Goal: Find specific page/section: Find specific page/section

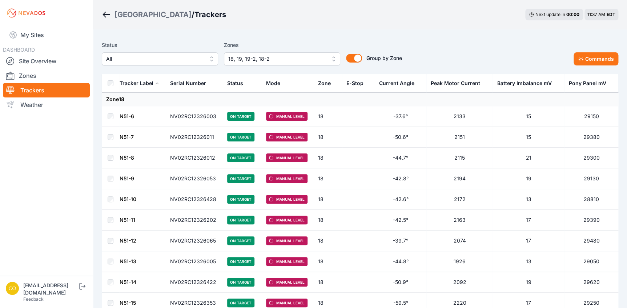
click at [334, 58] on button "18, 19, 19-2, 18-2" at bounding box center [282, 58] width 116 height 13
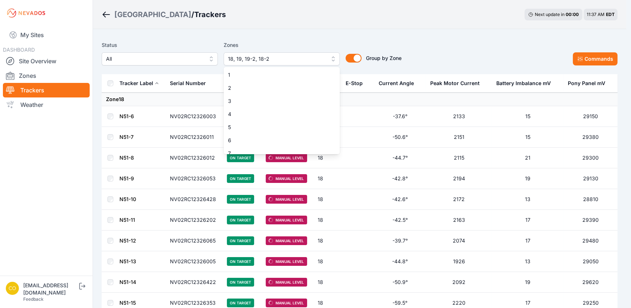
scroll to position [149, 0]
click at [264, 96] on span "14" at bounding box center [277, 95] width 99 height 7
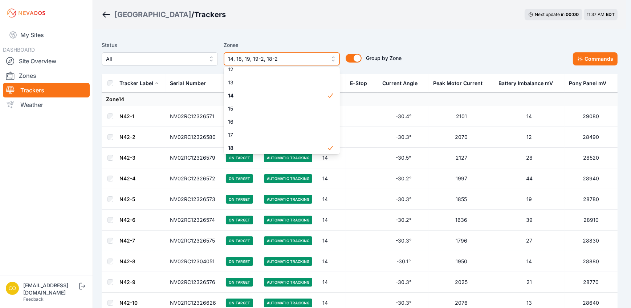
click at [300, 58] on span "14, 18, 19, 19-2, 18-2" at bounding box center [276, 58] width 97 height 9
click at [276, 58] on span "14, 18, 19, 19-2, 18-2" at bounding box center [276, 58] width 97 height 9
click at [327, 149] on icon at bounding box center [330, 147] width 7 height 7
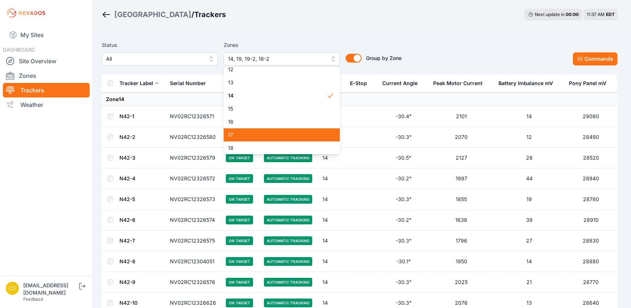
scroll to position [282, 0]
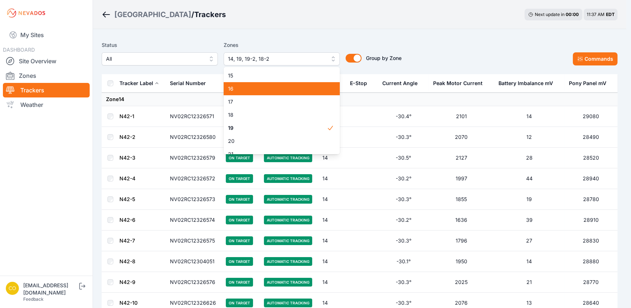
click at [274, 128] on span "19" at bounding box center [277, 127] width 99 height 7
